Goal: Entertainment & Leisure: Consume media (video, audio)

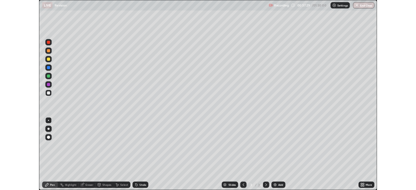
scroll to position [234, 416]
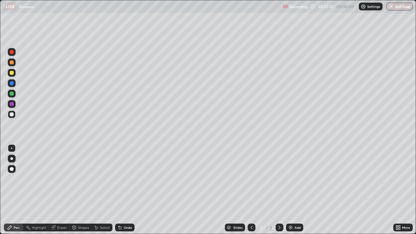
click at [8, 190] on div at bounding box center [12, 182] width 10 height 78
click at [8, 189] on div at bounding box center [12, 182] width 10 height 78
click at [7, 188] on div at bounding box center [12, 182] width 10 height 78
click at [295, 227] on div "Add" at bounding box center [298, 227] width 6 height 3
click at [12, 158] on div at bounding box center [11, 158] width 3 height 3
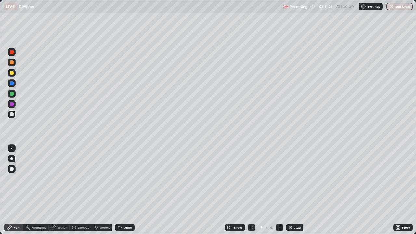
click at [12, 93] on div at bounding box center [12, 94] width 4 height 4
click at [13, 116] on div at bounding box center [12, 115] width 4 height 4
click at [12, 148] on div at bounding box center [11, 148] width 1 height 1
click at [14, 55] on div at bounding box center [12, 52] width 8 height 8
click at [400, 227] on icon at bounding box center [398, 227] width 5 height 5
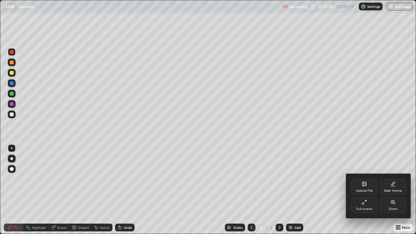
click at [370, 206] on div "Full screen" at bounding box center [365, 205] width 26 height 16
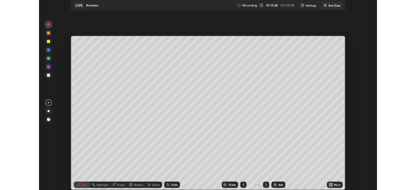
scroll to position [32334, 32108]
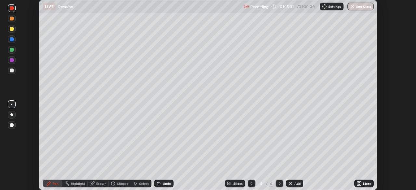
click at [359, 6] on button "End Class" at bounding box center [361, 7] width 26 height 8
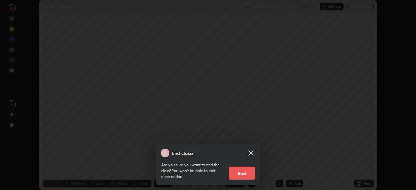
click at [244, 174] on button "End" at bounding box center [242, 173] width 26 height 13
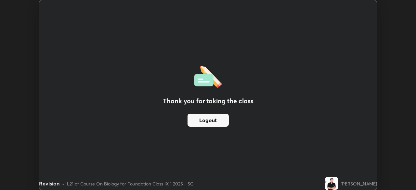
click at [208, 125] on button "Logout" at bounding box center [208, 120] width 41 height 13
click at [207, 120] on button "Logout" at bounding box center [208, 120] width 41 height 13
